Goal: Transaction & Acquisition: Purchase product/service

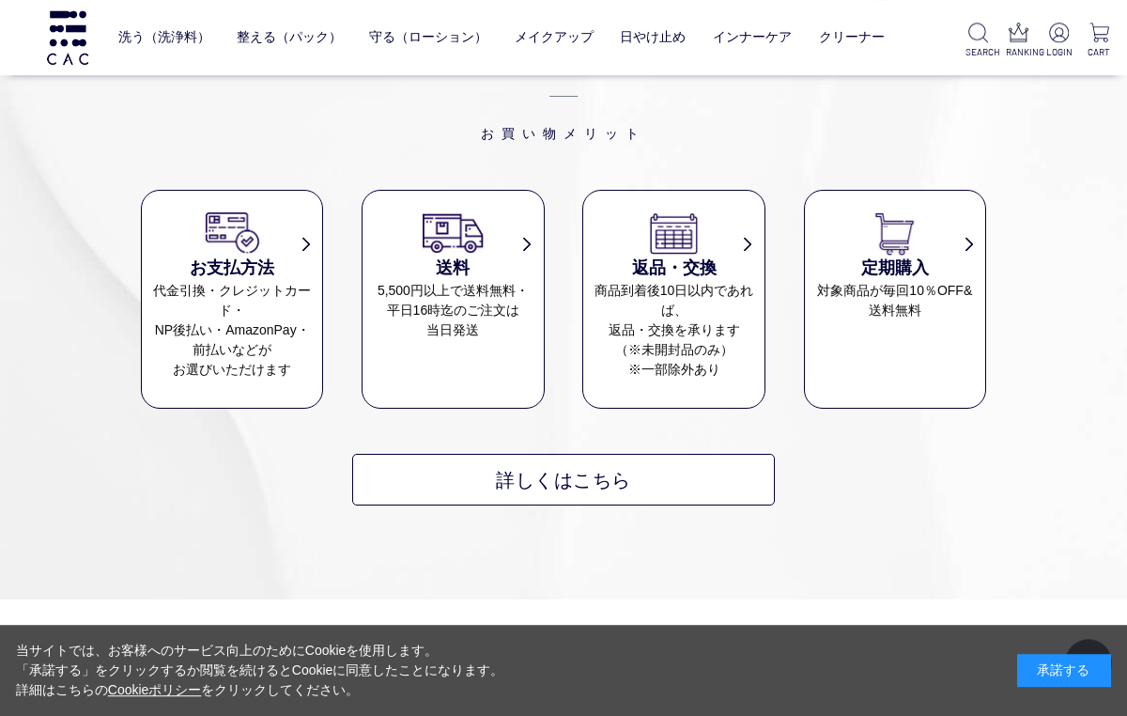
scroll to position [13417, 0]
click at [942, 316] on dd "対象商品が毎回10％OFF& 送料無料" at bounding box center [895, 300] width 180 height 39
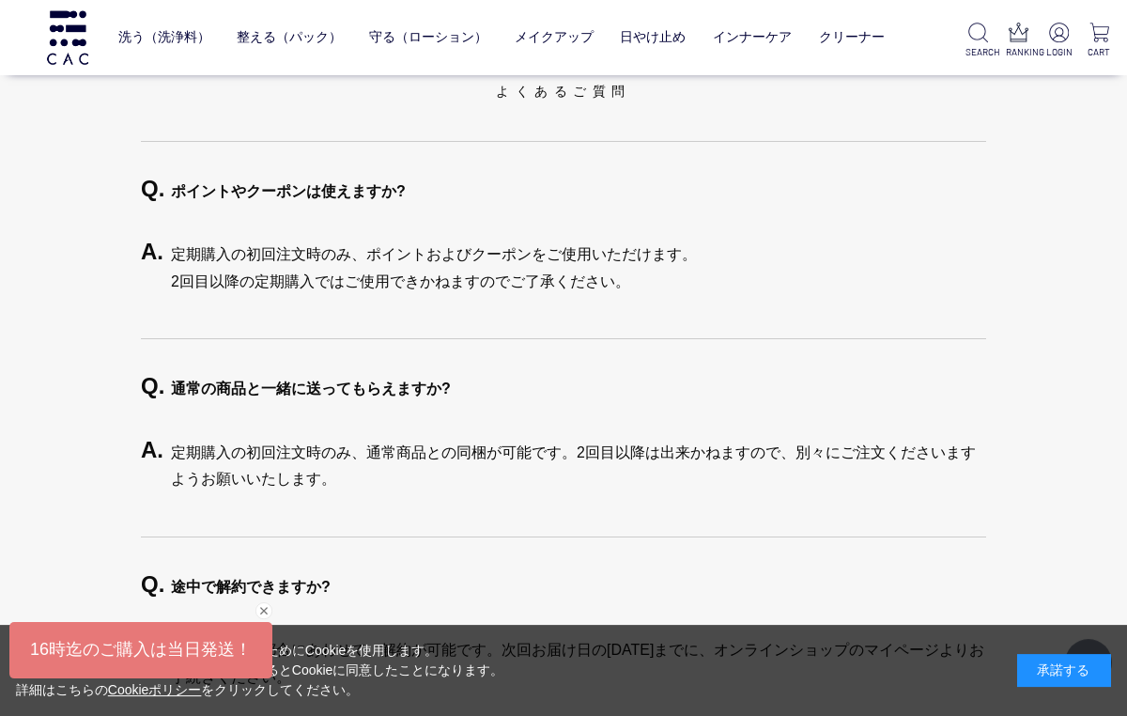
scroll to position [3853, 0]
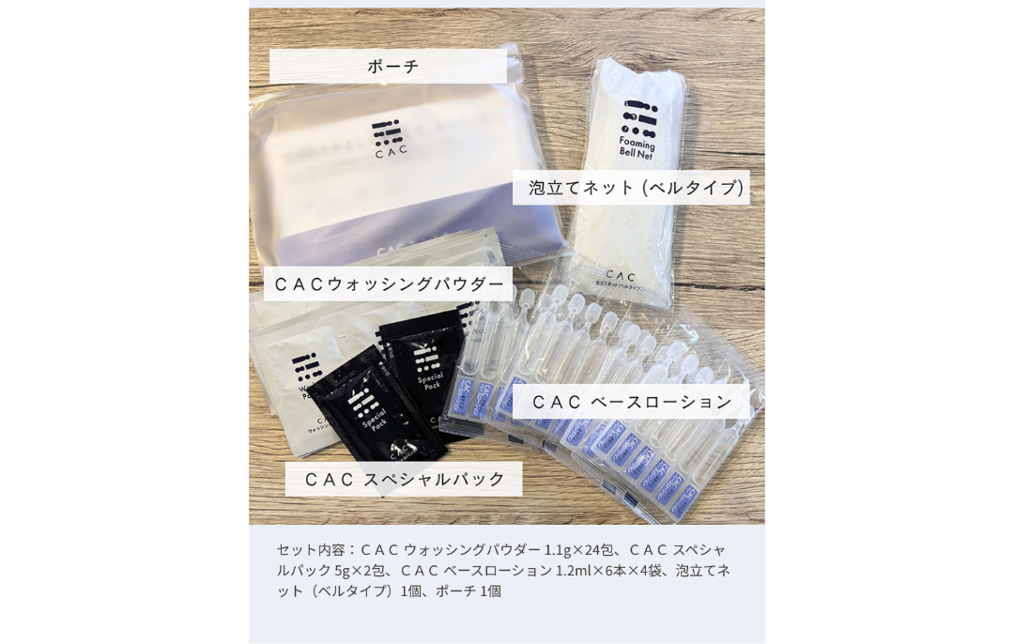
scroll to position [16674, 0]
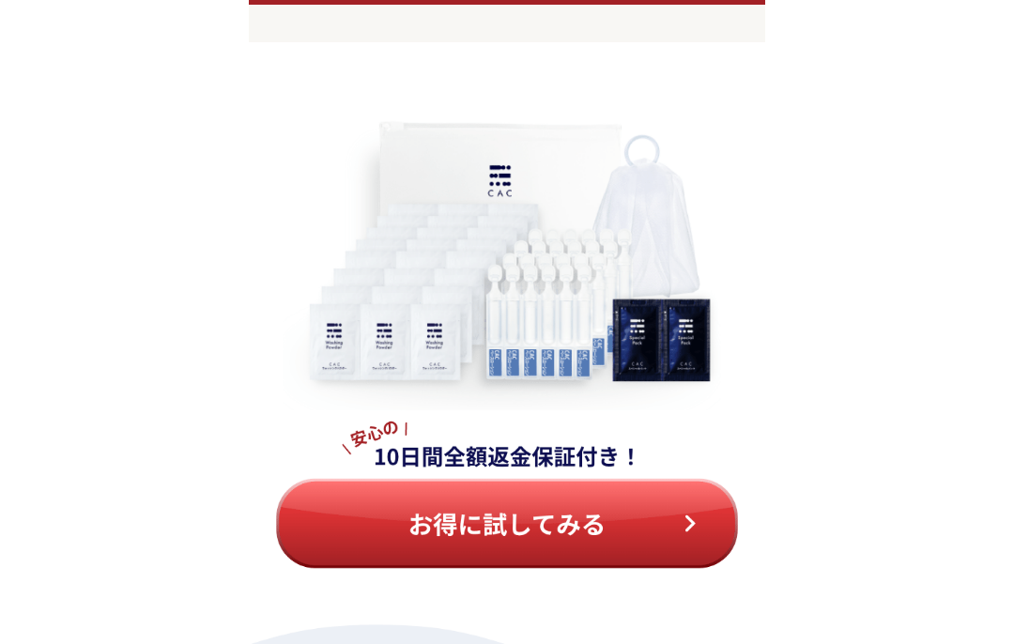
click at [697, 536] on img at bounding box center [507, 353] width 517 height 623
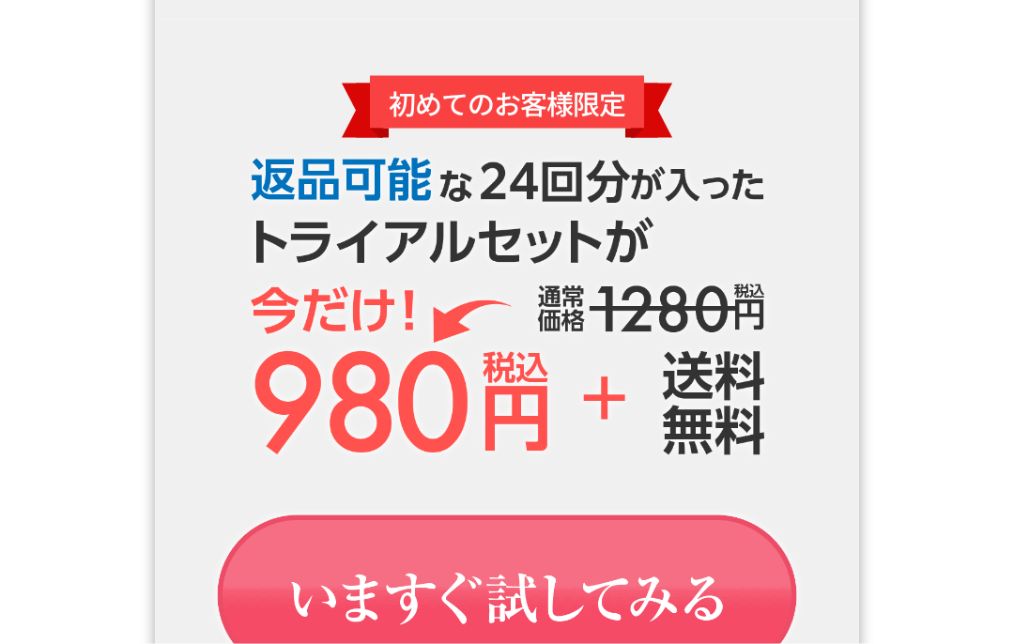
scroll to position [2546, 0]
click at [664, 596] on img at bounding box center [507, 646] width 704 height 183
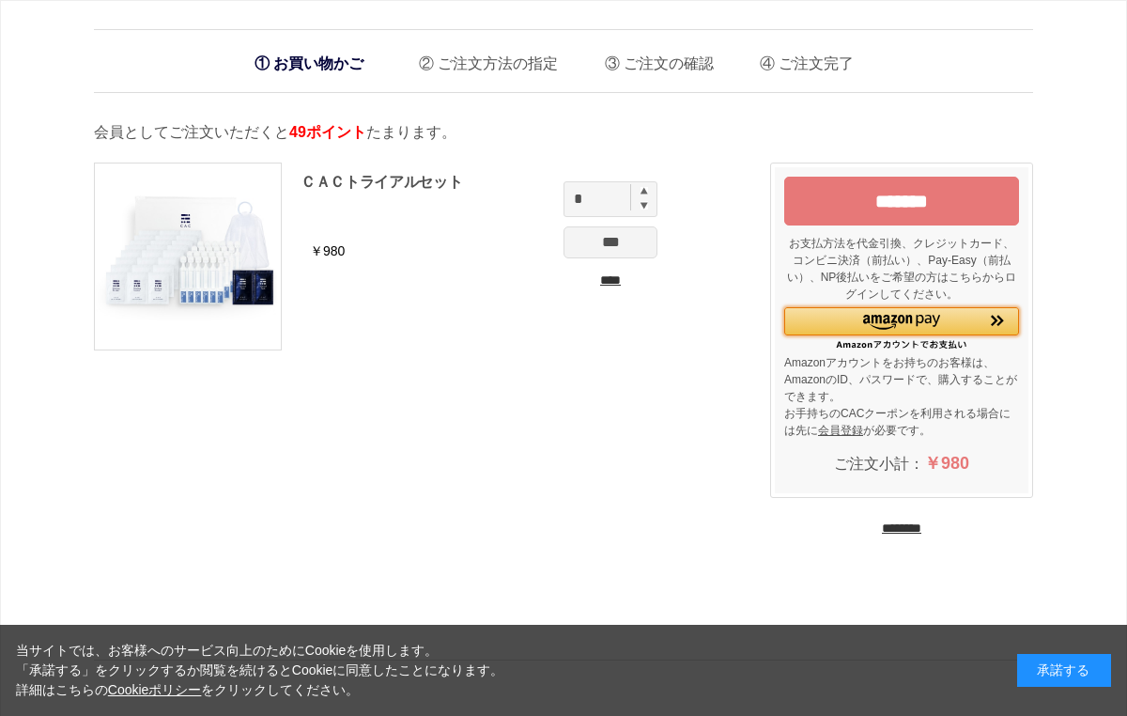
click at [998, 326] on img "Amazon Pay - Amazonアカウントをお使いください" at bounding box center [997, 321] width 13 height 12
